Goal: Check status: Check status

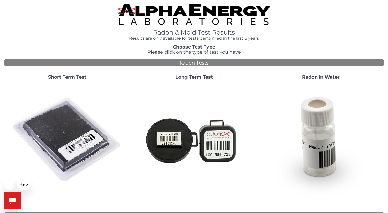
click at [65, 77] on strong "Short Term Test" at bounding box center [67, 77] width 38 height 6
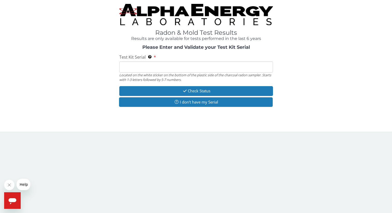
click at [159, 68] on input "Test Kit Serial Located on the white sticker on the bottom of the plastic side …" at bounding box center [196, 66] width 154 height 11
paste input "AA659765"
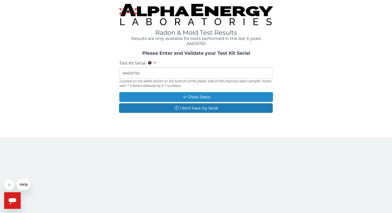
type input "AA659765"
click at [174, 96] on button "Check Status" at bounding box center [196, 97] width 154 height 10
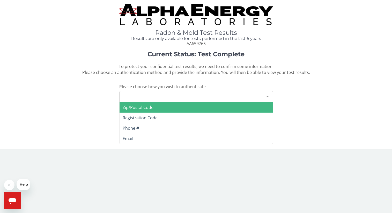
click at [267, 96] on div at bounding box center [267, 96] width 10 height 10
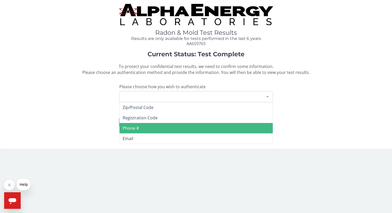
click at [135, 129] on span "Phone #" at bounding box center [131, 128] width 16 height 6
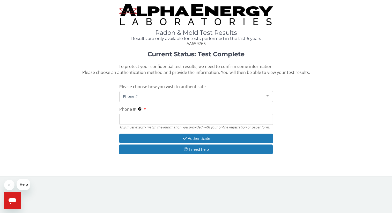
click at [147, 117] on input "Phone # This must exactly match the information you provided with your online r…" at bounding box center [196, 118] width 154 height 11
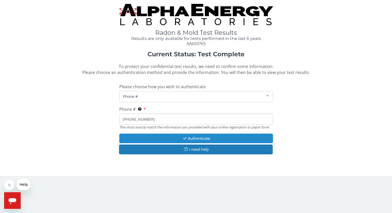
type input "[PHONE_NUMBER]"
click at [199, 137] on button "Authenticate" at bounding box center [196, 138] width 154 height 10
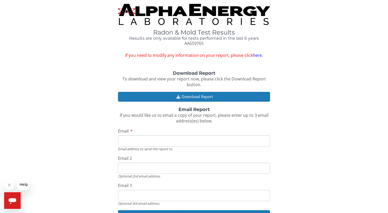
click at [162, 142] on input "Email" at bounding box center [194, 140] width 152 height 11
click at [144, 140] on input "Email" at bounding box center [194, 140] width 152 height 11
click at [141, 141] on input "Email" at bounding box center [194, 140] width 152 height 11
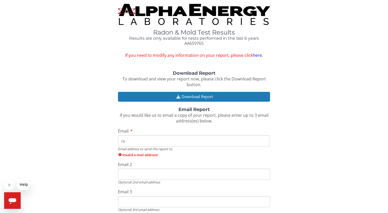
type input "[EMAIL_ADDRESS][DOMAIN_NAME]"
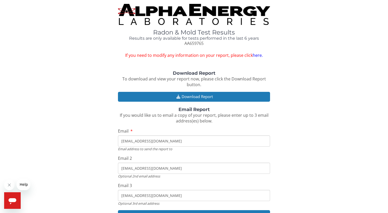
click at [174, 167] on input "[EMAIL_ADDRESS][DOMAIN_NAME]" at bounding box center [194, 167] width 152 height 11
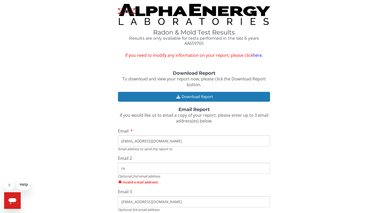
type input "r"
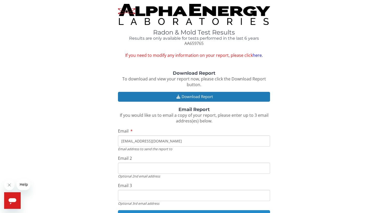
scroll to position [7, 0]
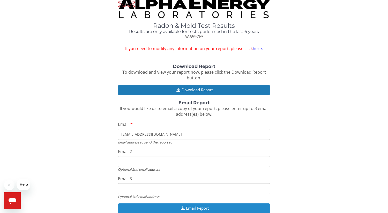
click at [197, 206] on button "Email Report" at bounding box center [194, 208] width 152 height 10
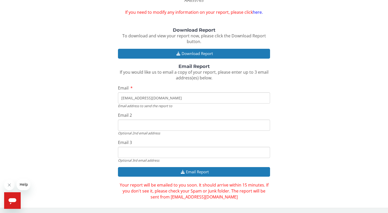
scroll to position [0, 0]
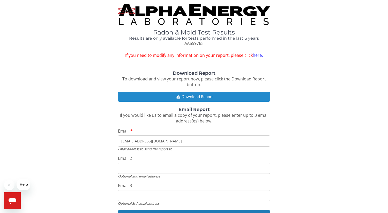
click at [210, 95] on button "Download Report" at bounding box center [194, 97] width 152 height 10
